Goal: Ask a question: Seek information or help from site administrators or community

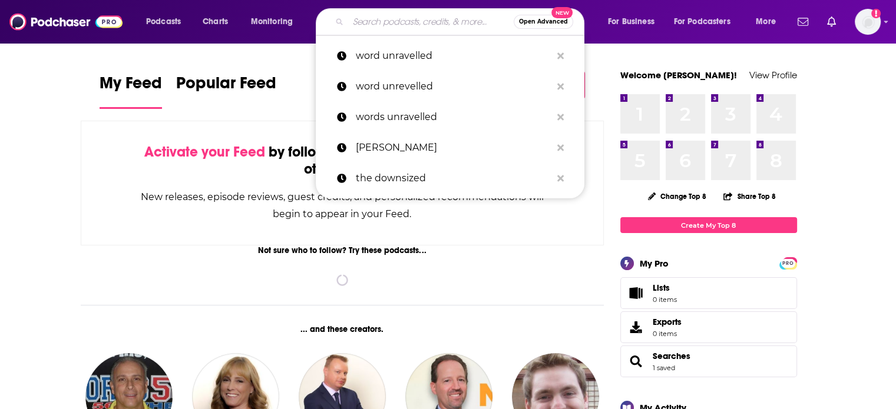
click at [358, 24] on input "Search podcasts, credits, & more..." at bounding box center [430, 21] width 165 height 19
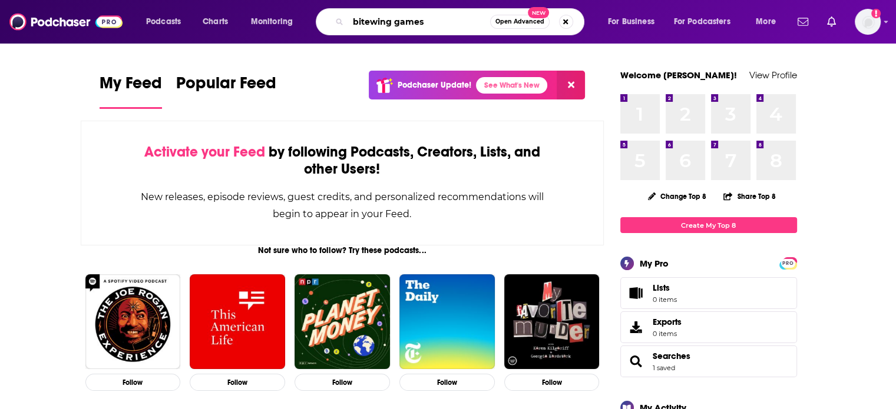
type input "bitewing games"
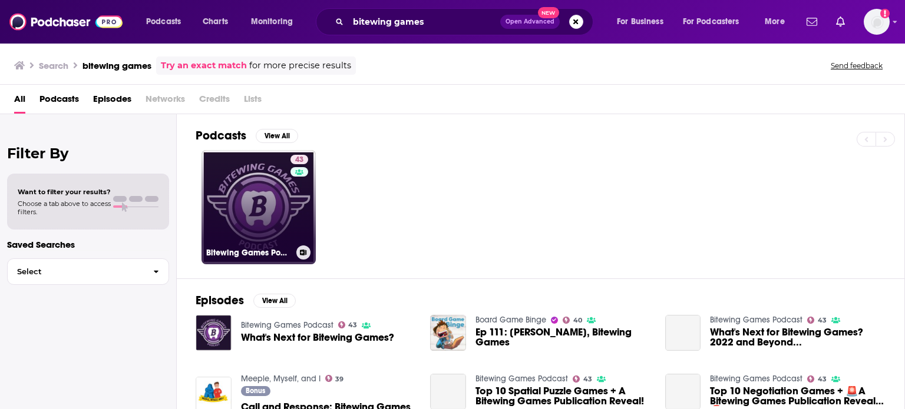
click at [274, 193] on link "43 Bitewing Games Podcast" at bounding box center [258, 207] width 114 height 114
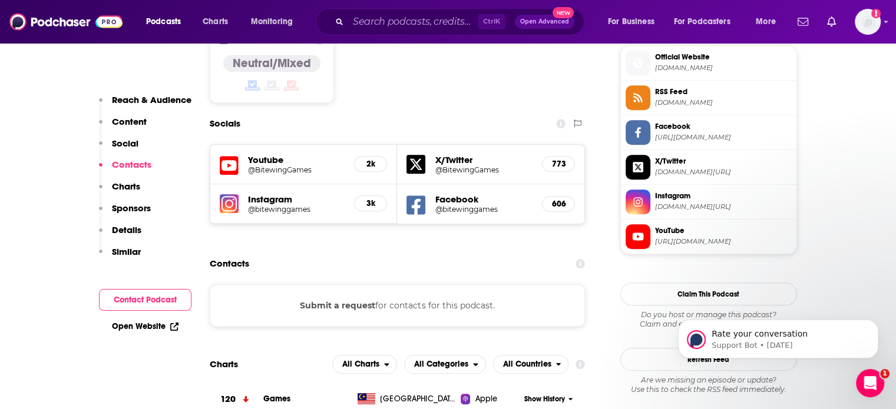
click at [366, 299] on button "Submit a request" at bounding box center [337, 305] width 75 height 13
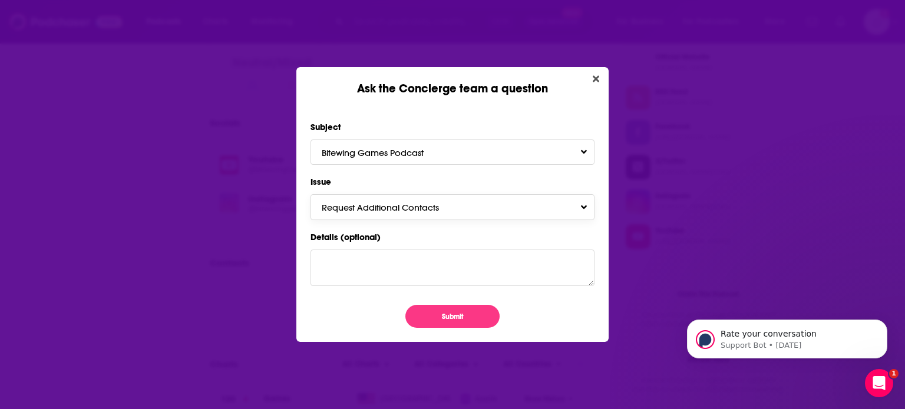
click at [583, 204] on button "Request Additional Contacts" at bounding box center [452, 206] width 284 height 25
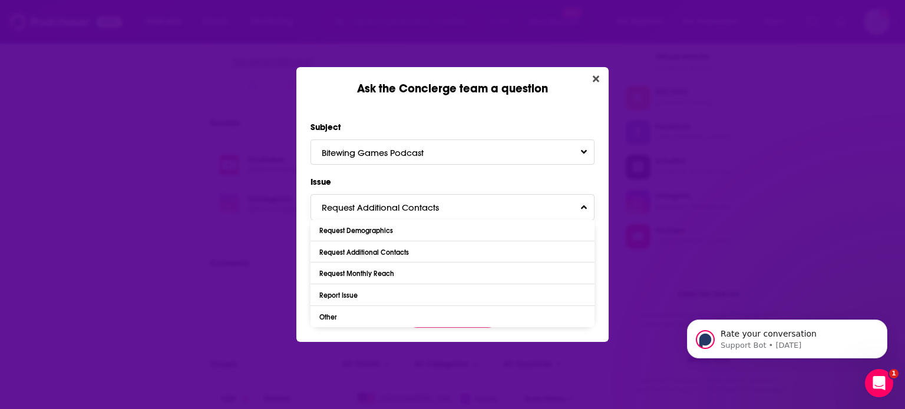
click at [583, 204] on button "Request Additional Contacts" at bounding box center [452, 206] width 284 height 25
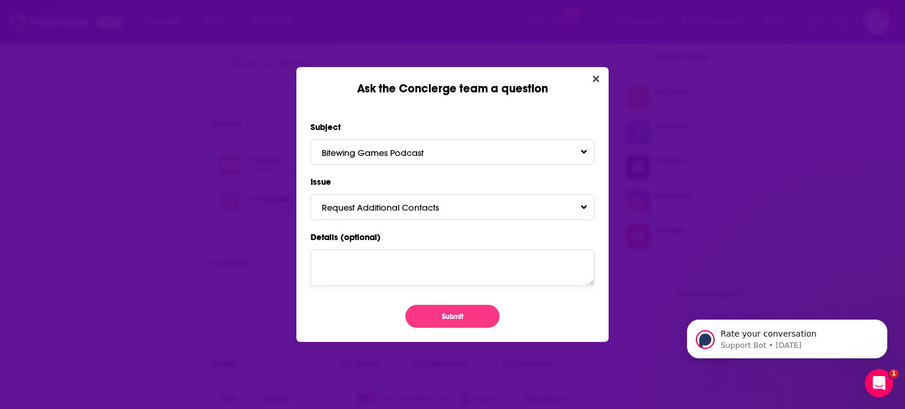
click at [458, 254] on textarea "Details (optional)" at bounding box center [452, 268] width 284 height 37
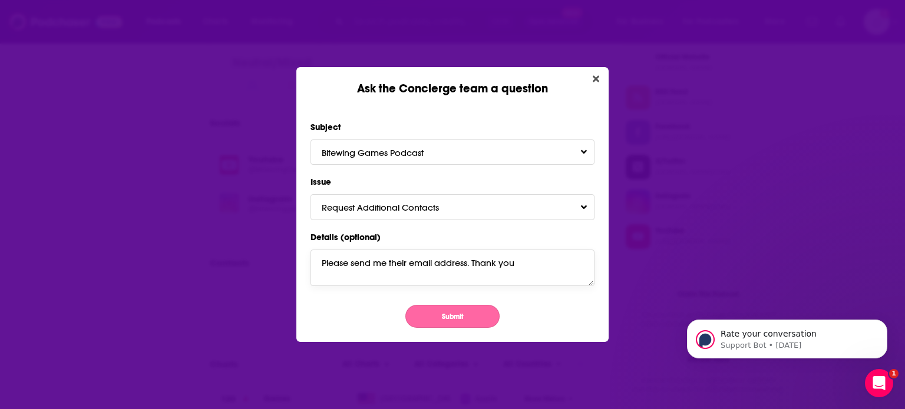
type textarea "Please send me their email address. Thank you"
click at [449, 319] on button "Submit" at bounding box center [452, 316] width 94 height 23
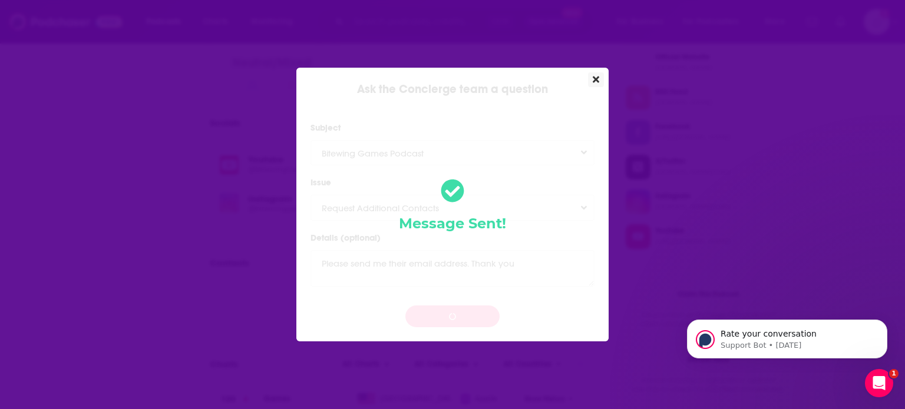
click at [595, 80] on icon "Close" at bounding box center [595, 79] width 6 height 6
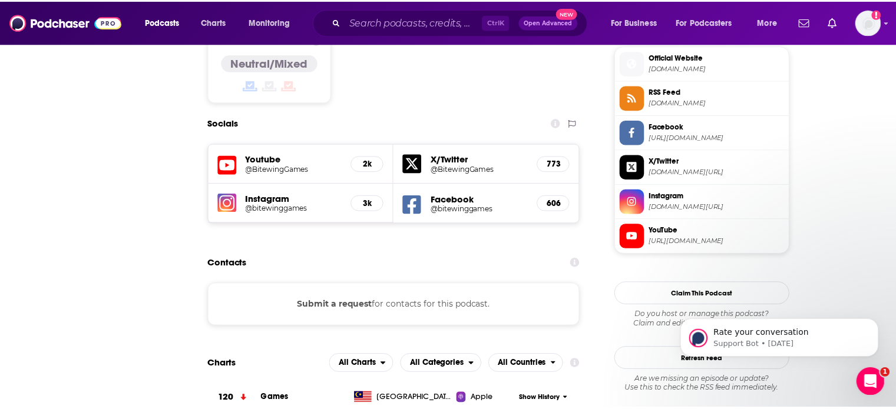
scroll to position [968, 0]
